Goal: Check status: Check status

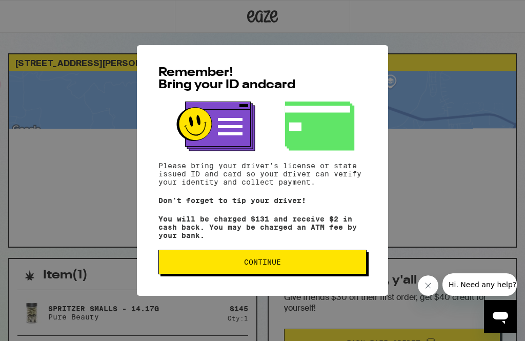
click at [427, 288] on icon "Close message from company" at bounding box center [428, 285] width 8 height 8
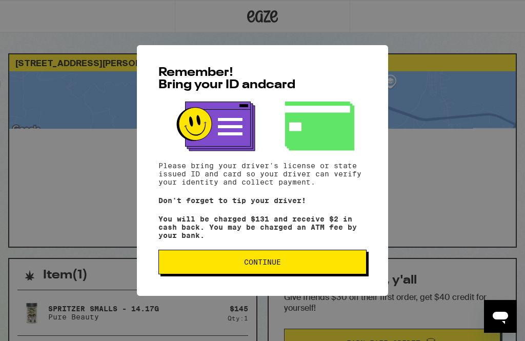
click at [182, 265] on span "Continue" at bounding box center [262, 261] width 191 height 7
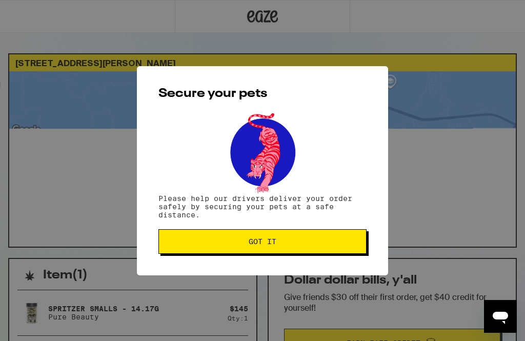
click at [176, 243] on span "Got it" at bounding box center [262, 241] width 191 height 7
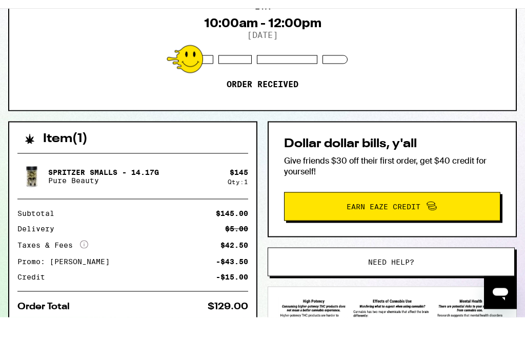
scroll to position [146, 0]
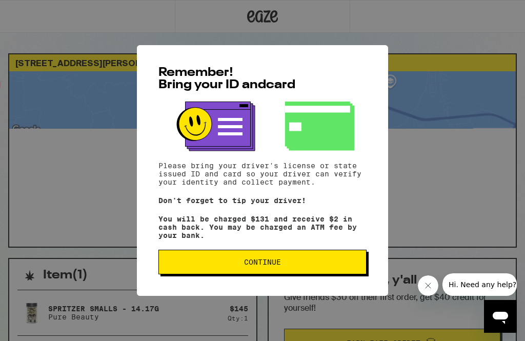
click at [210, 265] on span "Continue" at bounding box center [262, 261] width 191 height 7
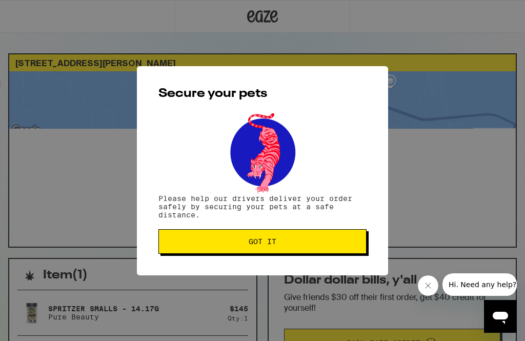
click at [203, 253] on button "Got it" at bounding box center [262, 241] width 208 height 25
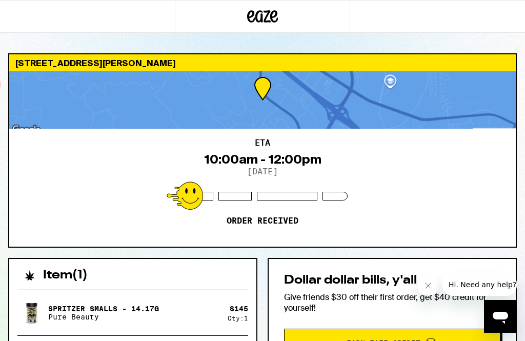
click at [426, 284] on icon "Close message from company" at bounding box center [428, 285] width 8 height 8
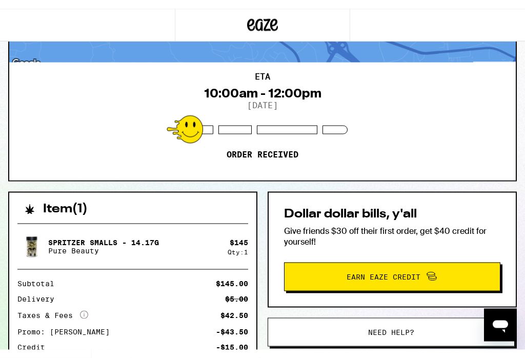
scroll to position [75, 0]
